Goal: Information Seeking & Learning: Learn about a topic

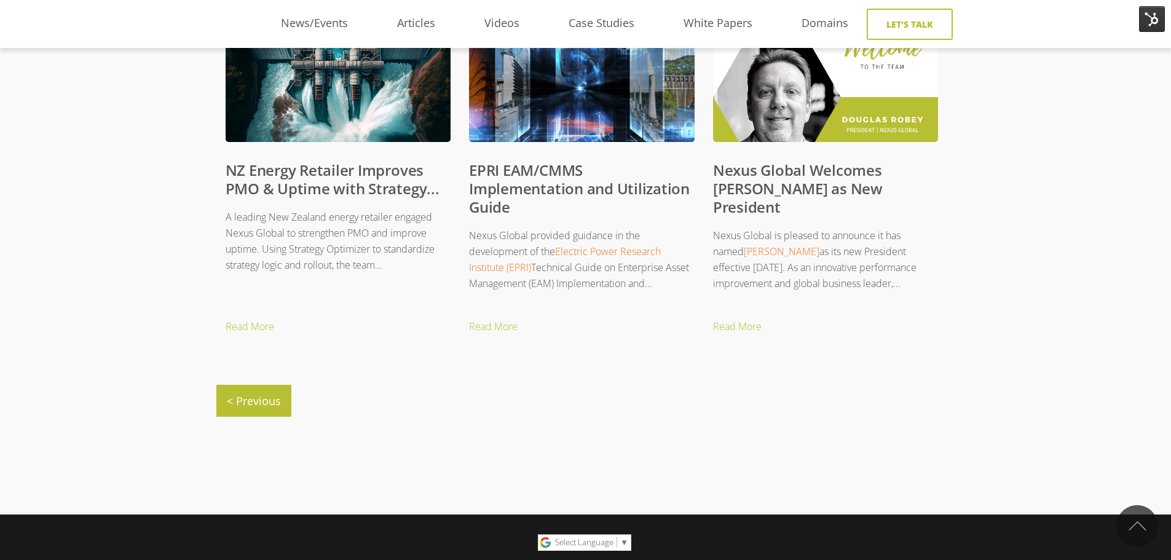
scroll to position [571, 0]
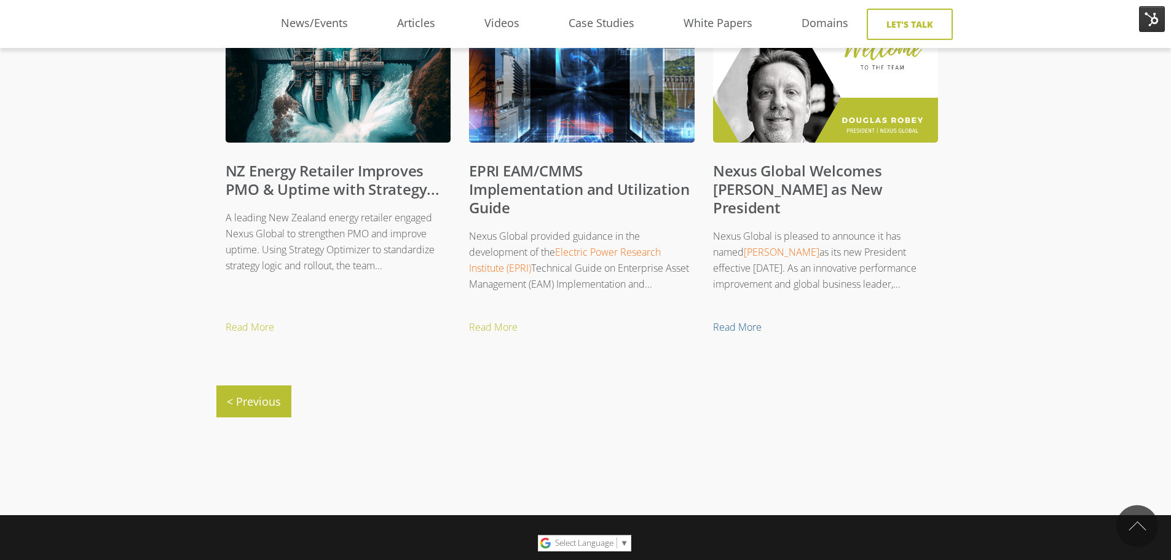
click at [745, 328] on link "Read More" at bounding box center [835, 327] width 244 height 18
